Goal: Check status: Check status

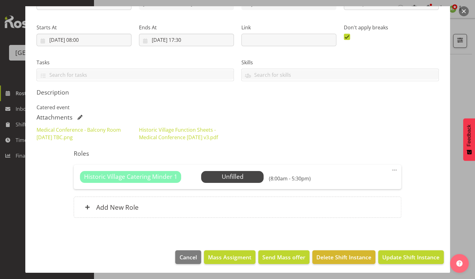
scroll to position [85, 0]
click at [463, 11] on button "button" at bounding box center [463, 11] width 10 height 10
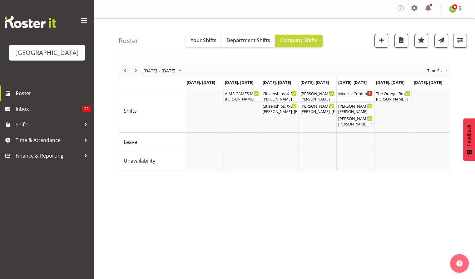
click at [152, 236] on div "[DATE] - [DATE] [DATE] Day Week Fortnight Month calendar Month Agenda Time Scal…" at bounding box center [297, 184] width 356 height 250
click at [135, 71] on span "Next" at bounding box center [135, 71] width 7 height 8
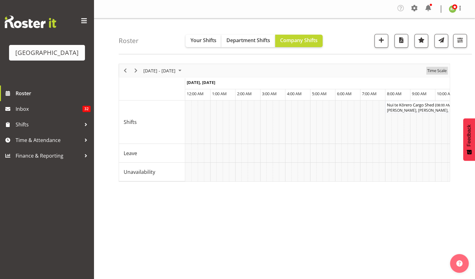
click at [443, 74] on span "Time Scale" at bounding box center [436, 71] width 21 height 8
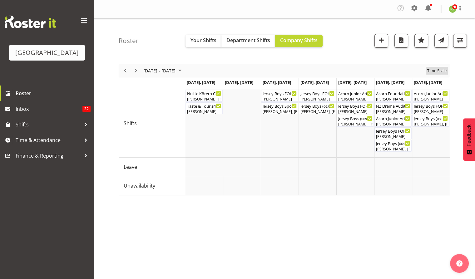
click at [437, 69] on span "Time Scale" at bounding box center [436, 71] width 21 height 8
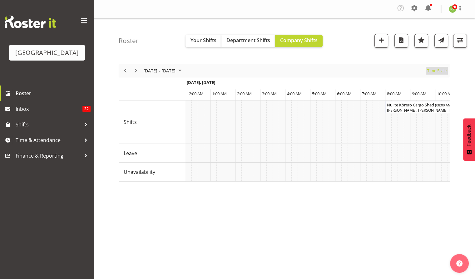
click at [437, 69] on span "Time Scale" at bounding box center [436, 71] width 21 height 8
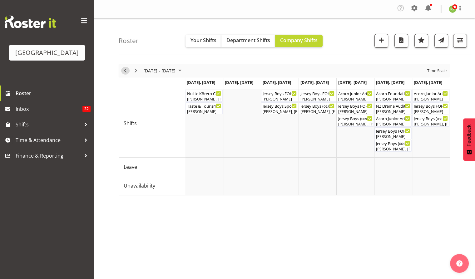
click at [126, 67] on span "Previous" at bounding box center [124, 71] width 7 height 8
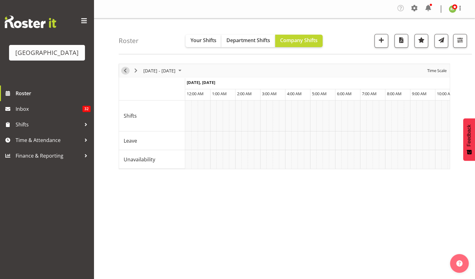
click at [126, 71] on span "Previous" at bounding box center [124, 71] width 7 height 8
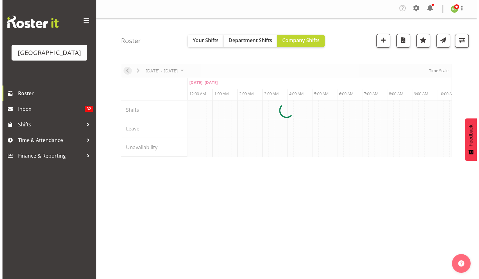
scroll to position [0, 1198]
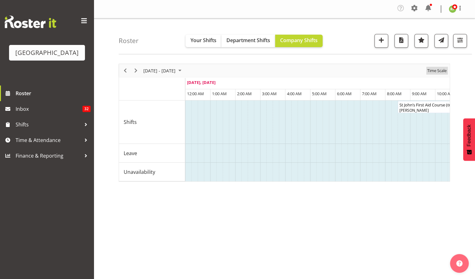
click at [439, 73] on span "Time Scale" at bounding box center [436, 71] width 21 height 8
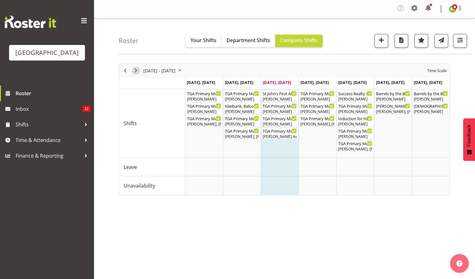
click at [134, 71] on span "Next" at bounding box center [135, 71] width 7 height 8
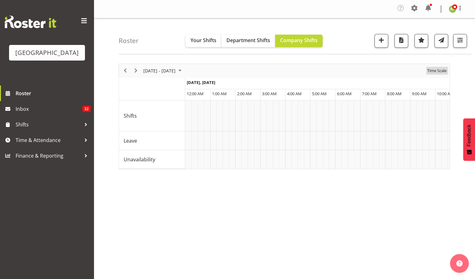
click at [433, 68] on span "Time Scale" at bounding box center [436, 71] width 21 height 8
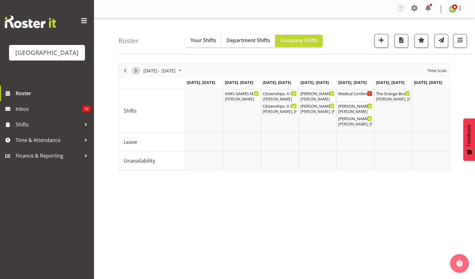
click at [135, 70] on span "Next" at bounding box center [135, 71] width 7 height 8
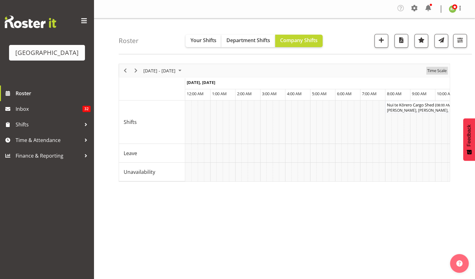
click at [439, 72] on span "Time Scale" at bounding box center [436, 71] width 21 height 8
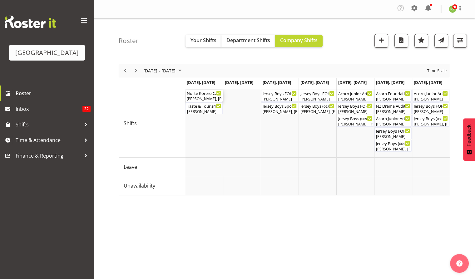
click at [195, 95] on div "Nui te Kōrero Cargo Shed ( 08:00 AM - 06:00 PM )" at bounding box center [204, 93] width 35 height 6
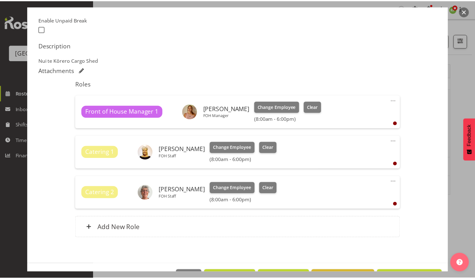
scroll to position [163, 0]
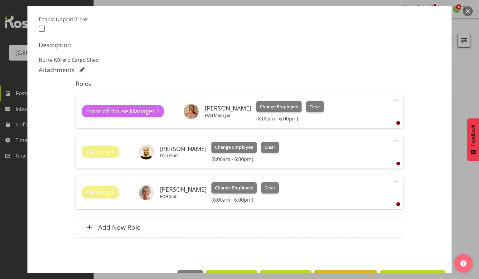
click at [466, 11] on button "button" at bounding box center [468, 11] width 10 height 10
